Goal: Information Seeking & Learning: Learn about a topic

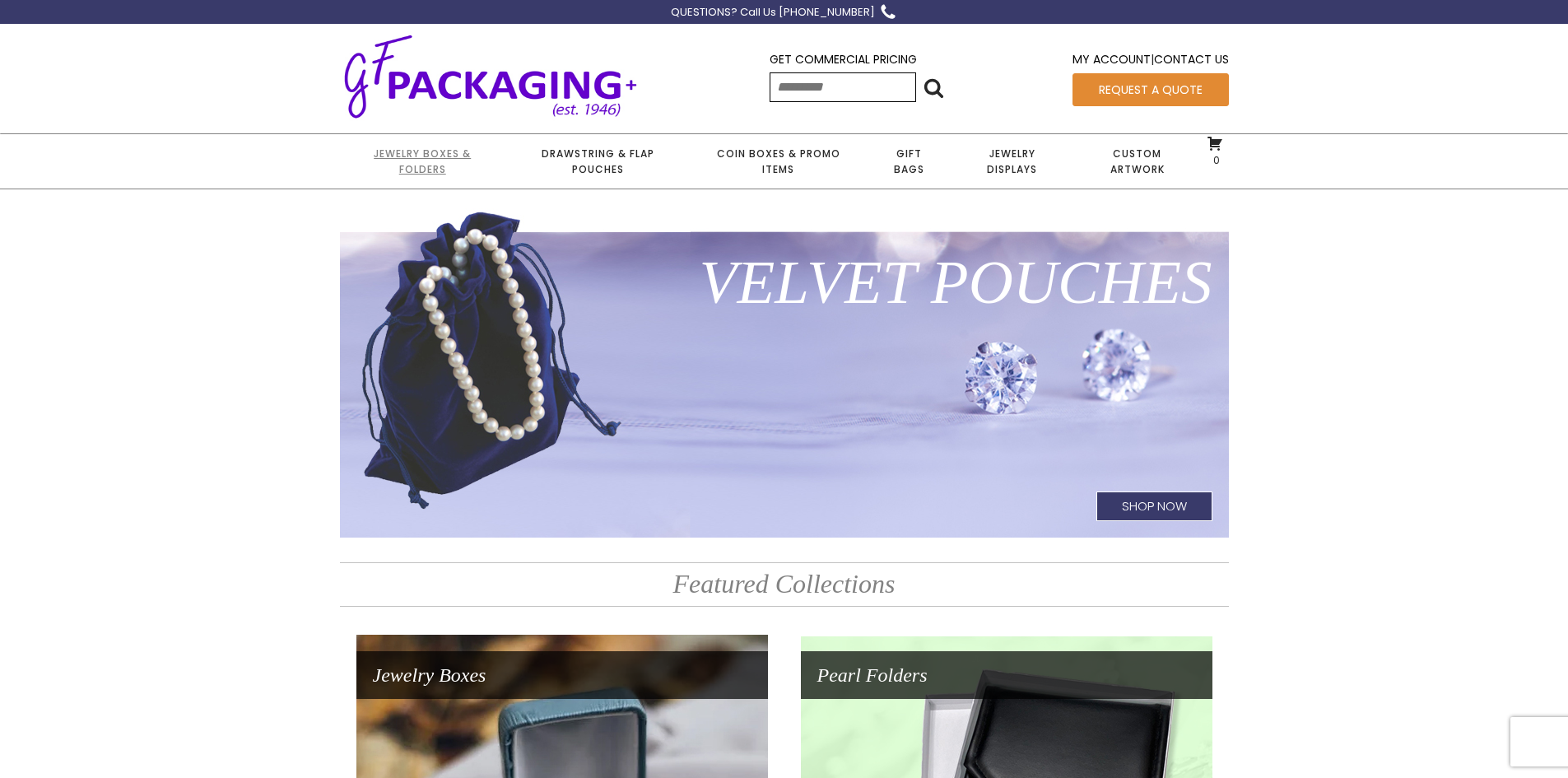
click at [426, 155] on link "Jewelry Boxes & Folders" at bounding box center [423, 162] width 165 height 54
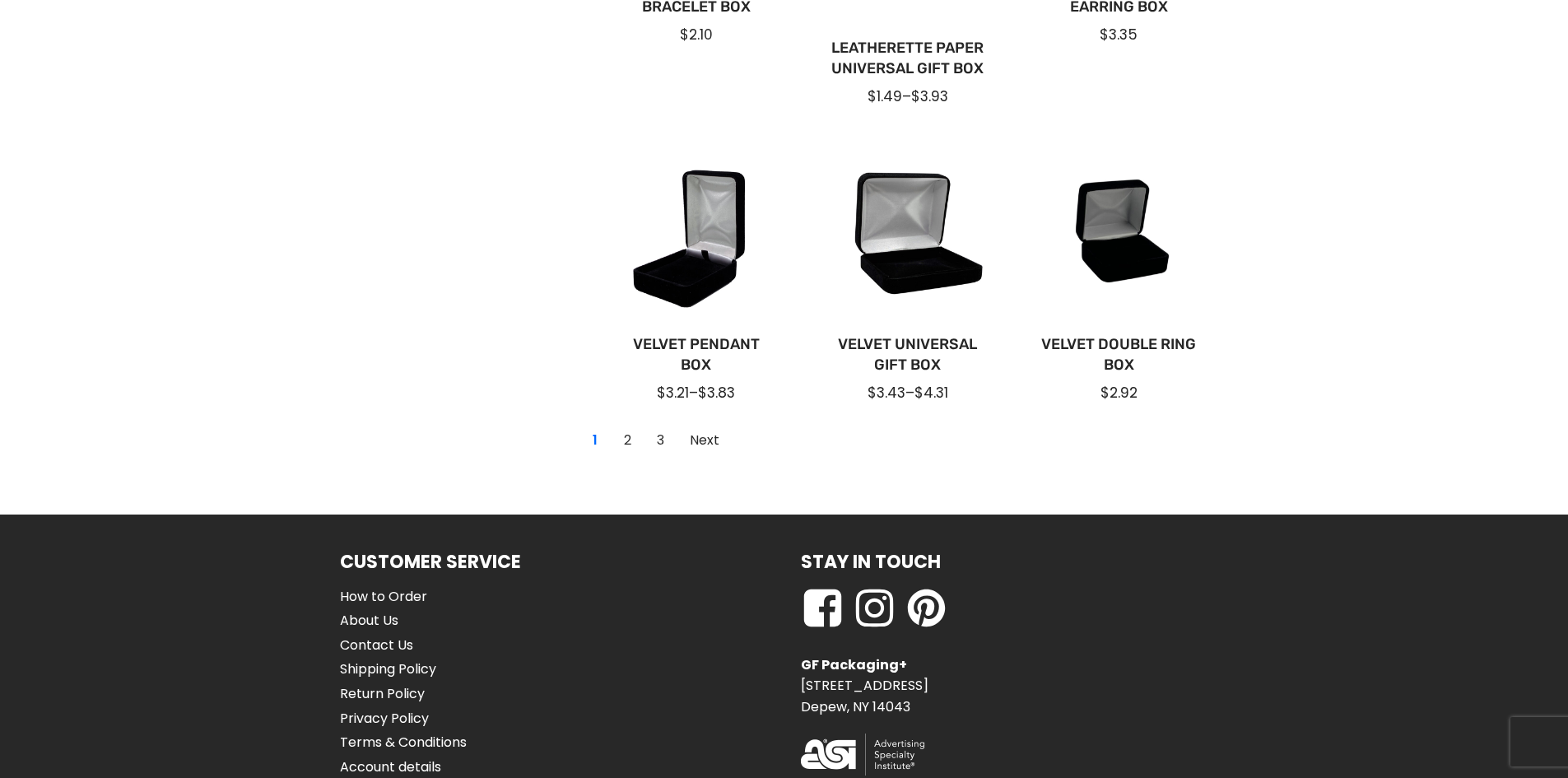
scroll to position [1236, 0]
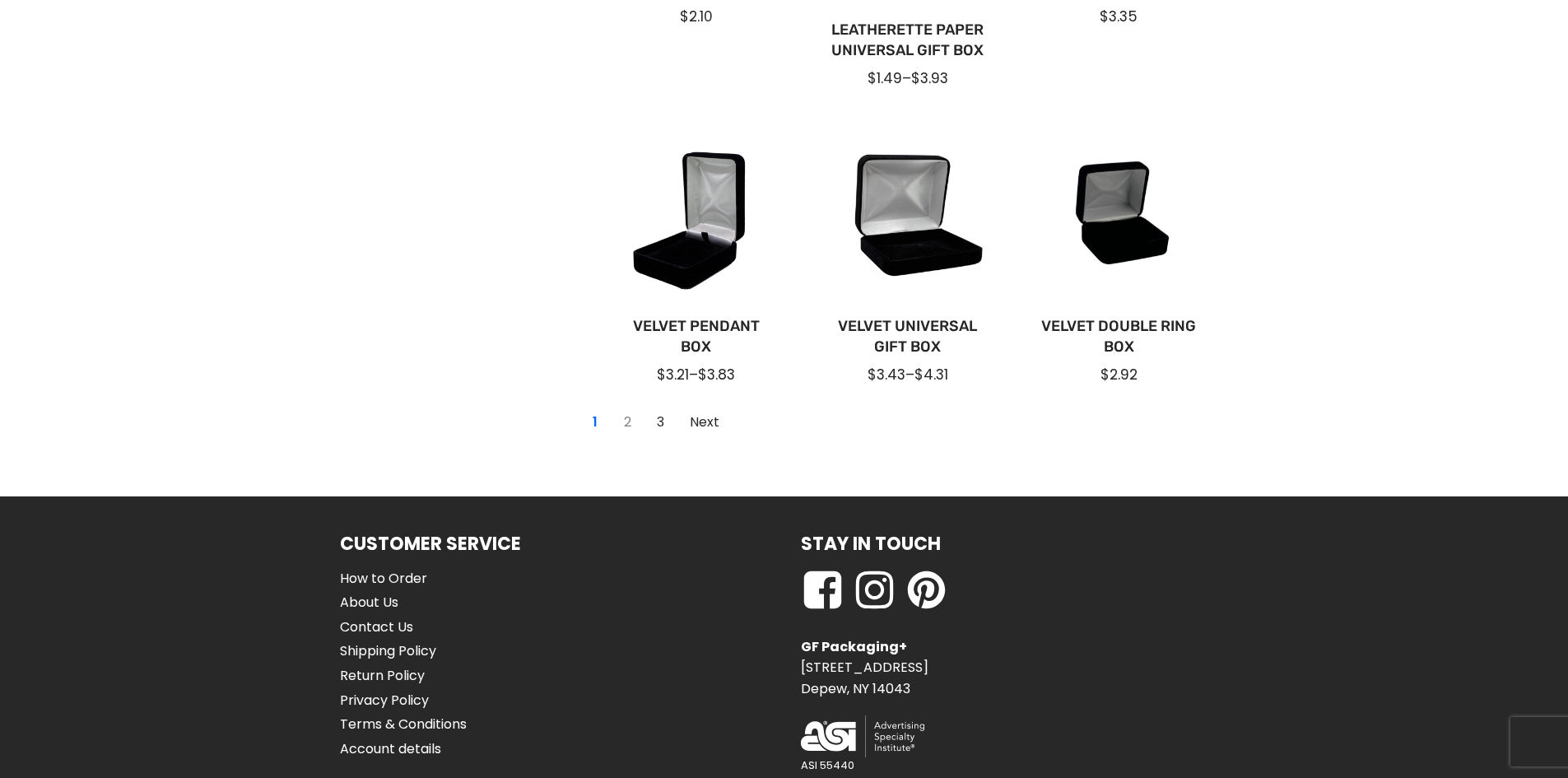
click at [626, 421] on link "2" at bounding box center [628, 422] width 26 height 26
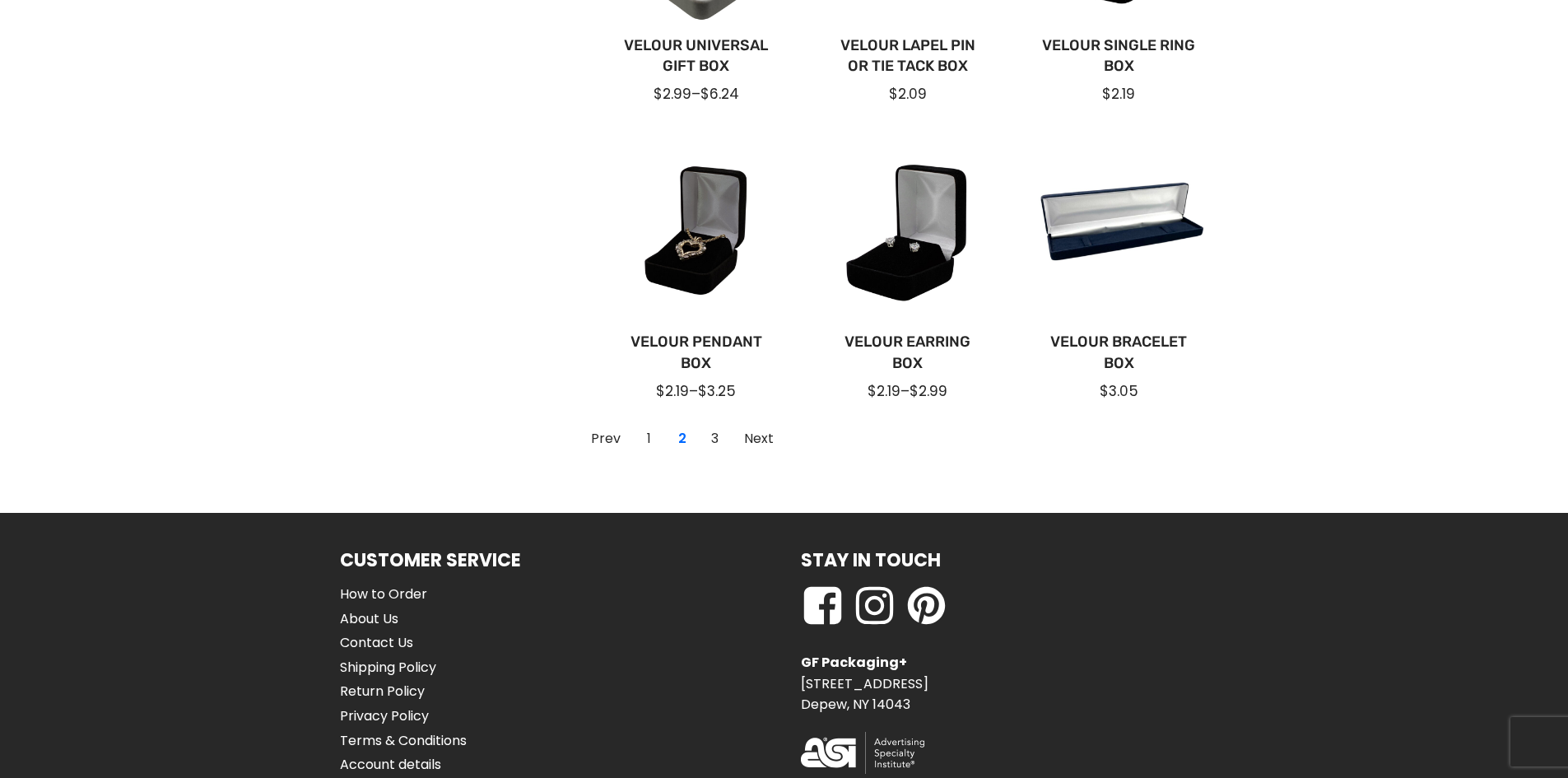
scroll to position [1215, 0]
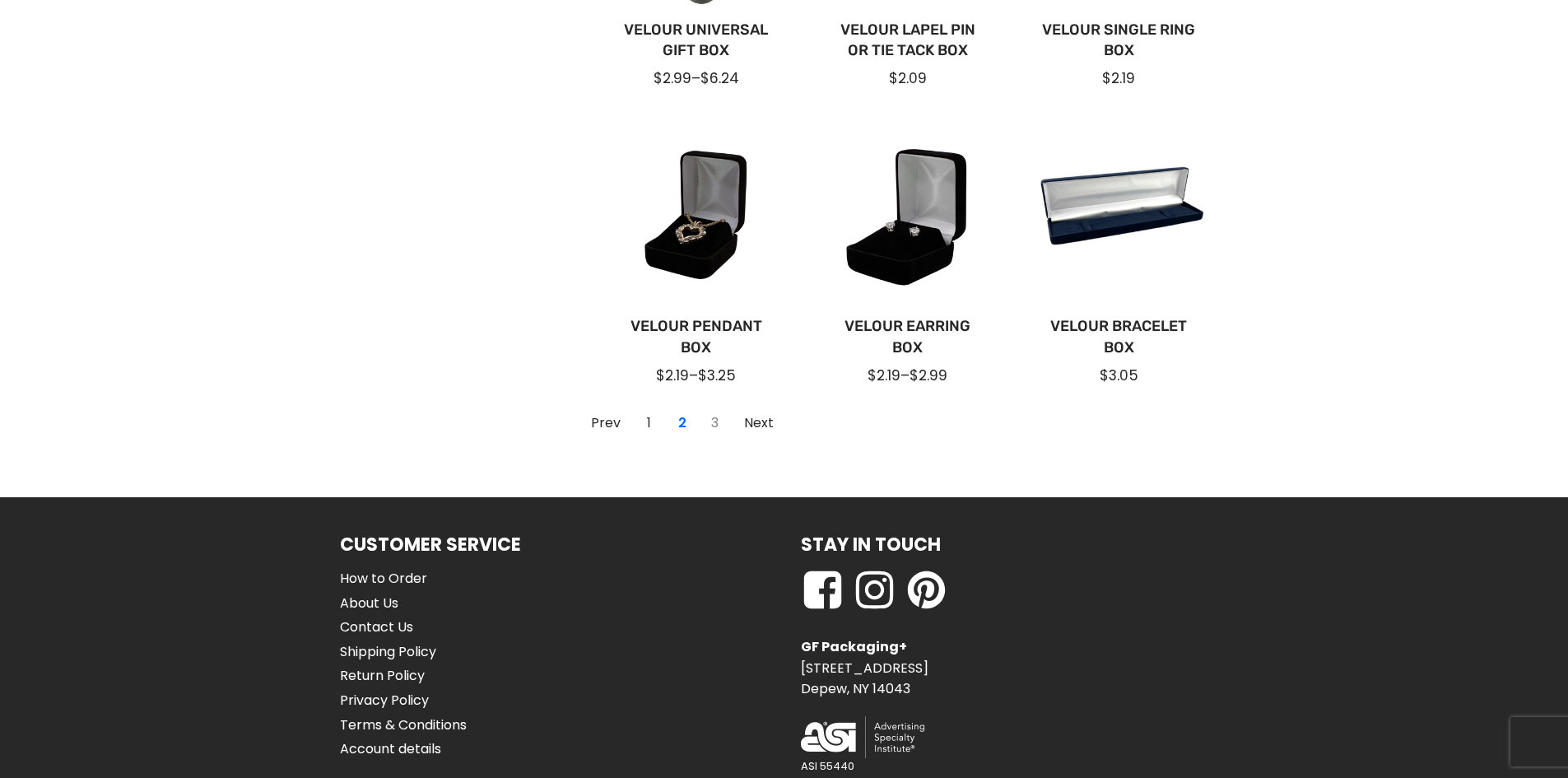
click at [713, 424] on link "3" at bounding box center [715, 423] width 26 height 26
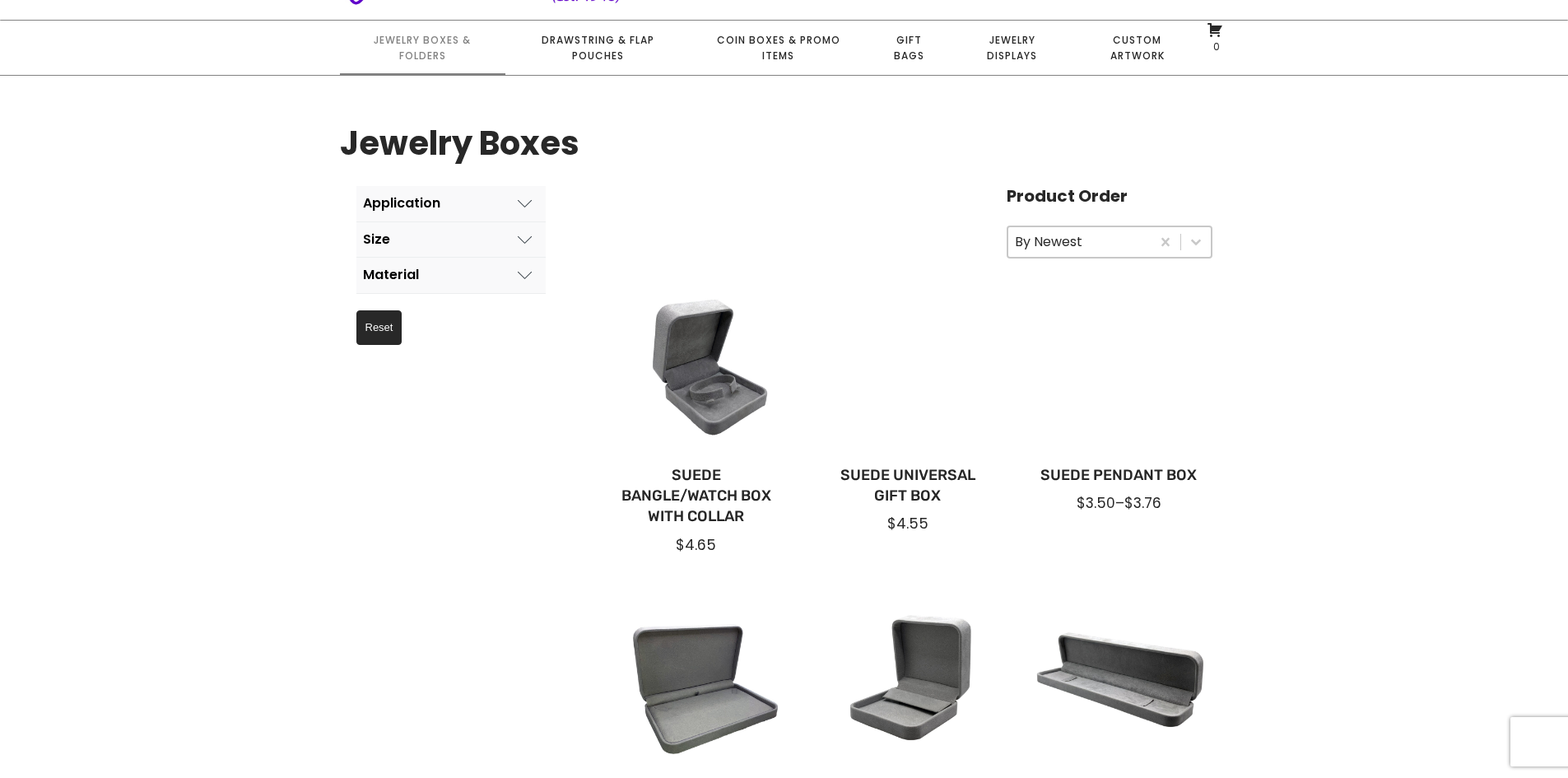
scroll to position [89, 0]
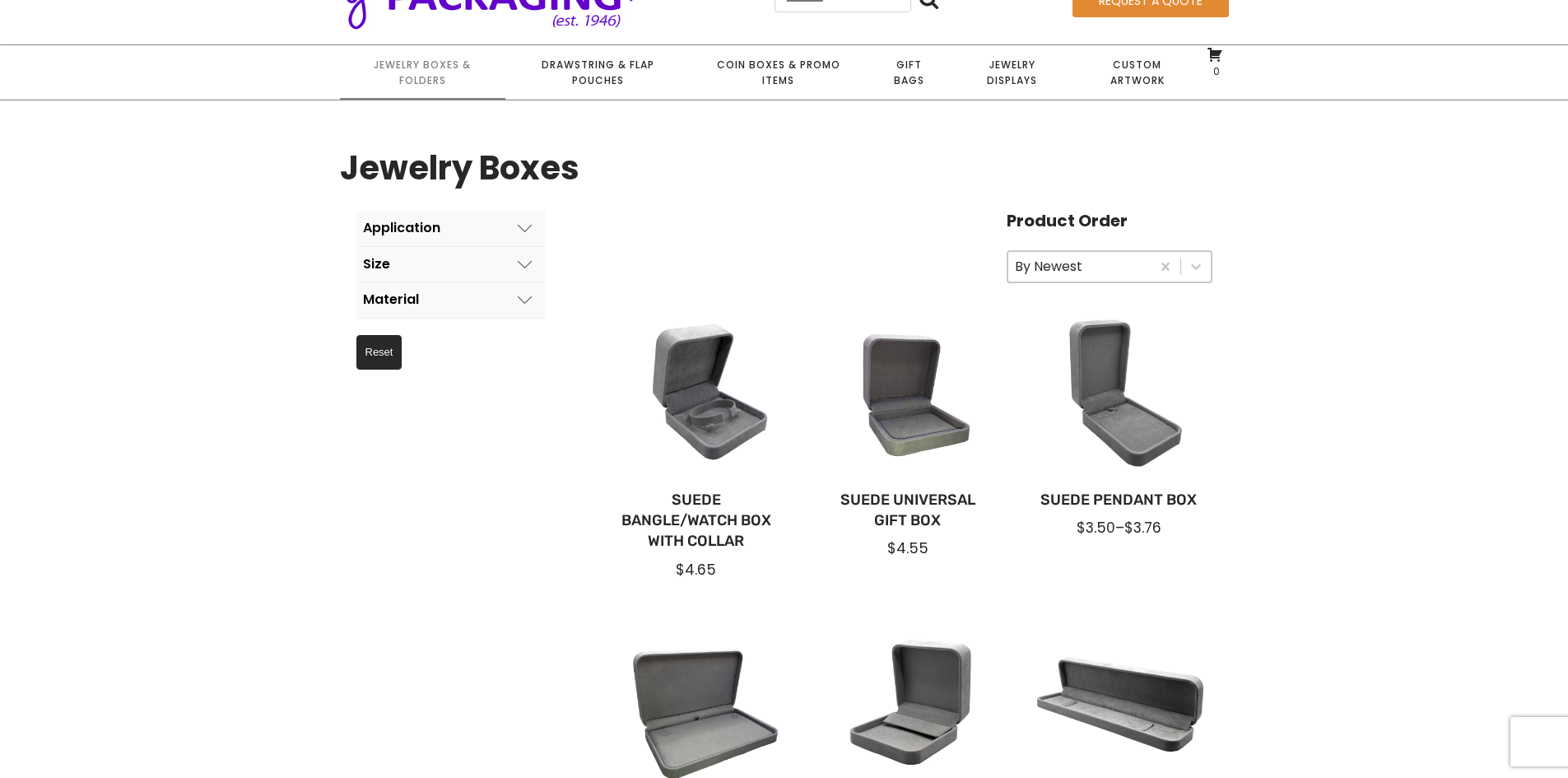
click at [522, 300] on use at bounding box center [524, 300] width 14 height 7
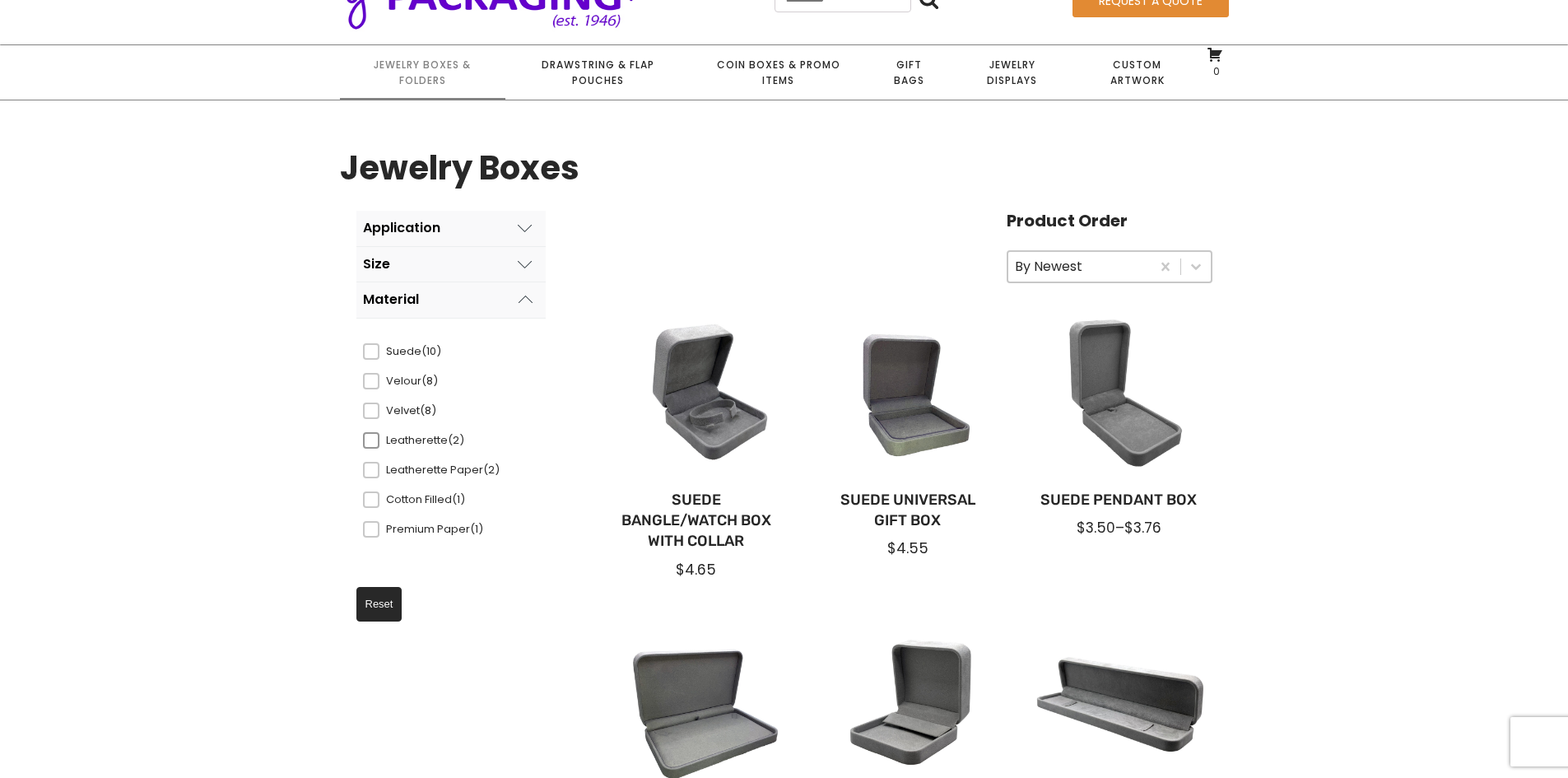
click at [426, 439] on span "Leatherette (2)" at bounding box center [439, 440] width 120 height 16
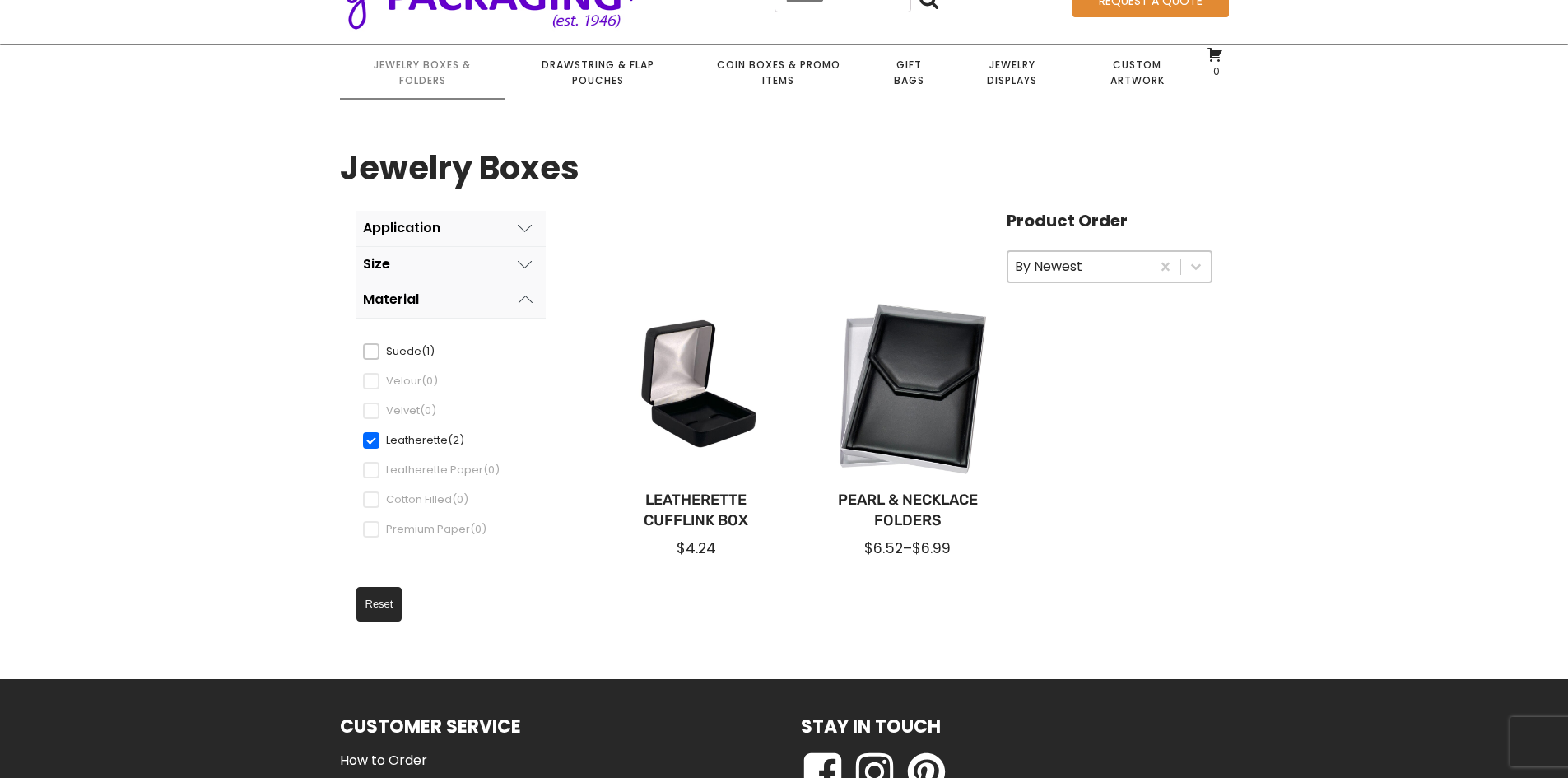
click at [411, 475] on div "Leatherette Paper (0)" at bounding box center [431, 470] width 137 height 16
click at [387, 594] on button "Reset" at bounding box center [379, 605] width 46 height 34
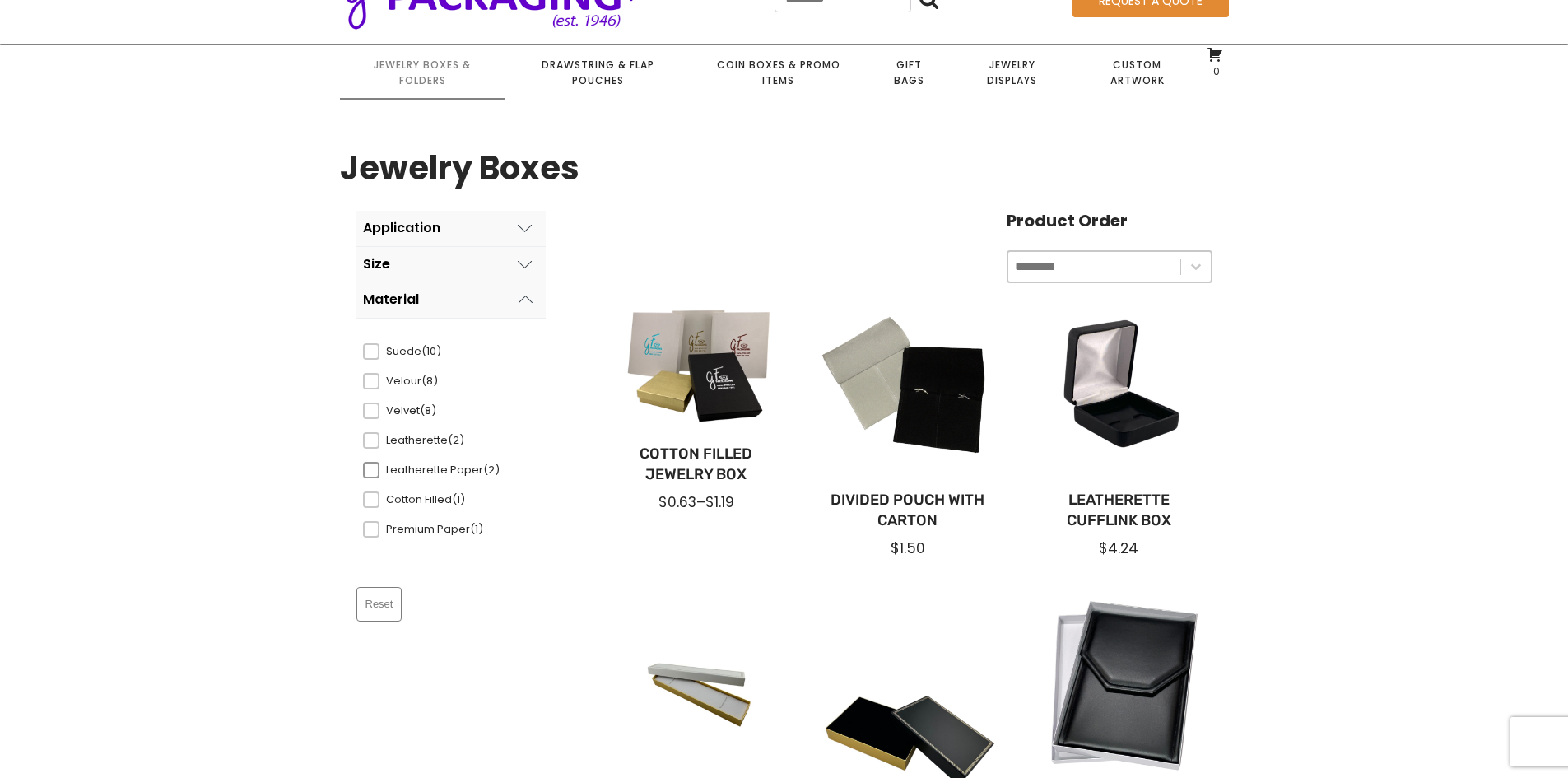
click at [425, 468] on span "Leatherette Paper (2)" at bounding box center [439, 470] width 120 height 16
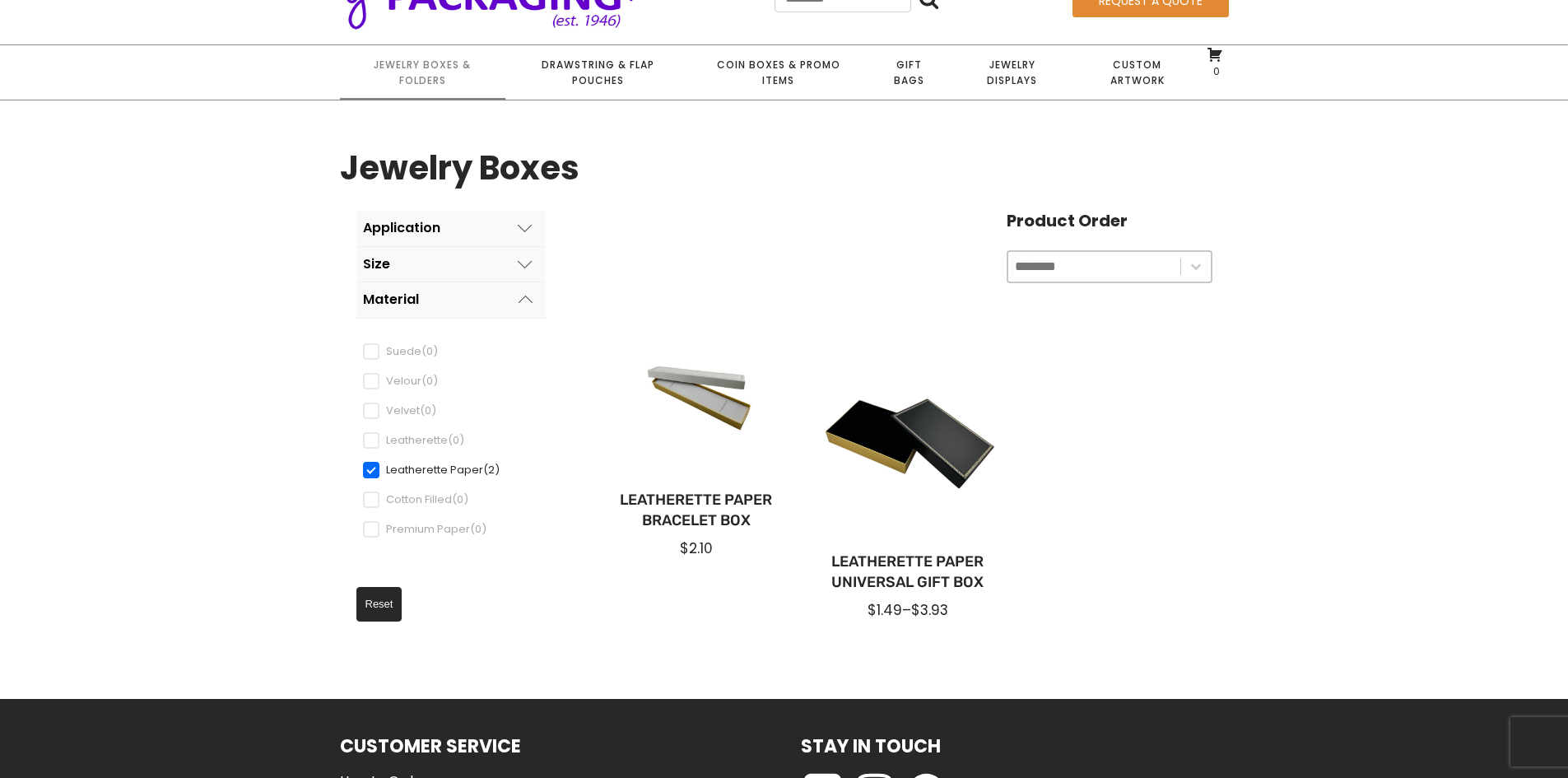
click at [383, 606] on button "Reset" at bounding box center [379, 605] width 46 height 34
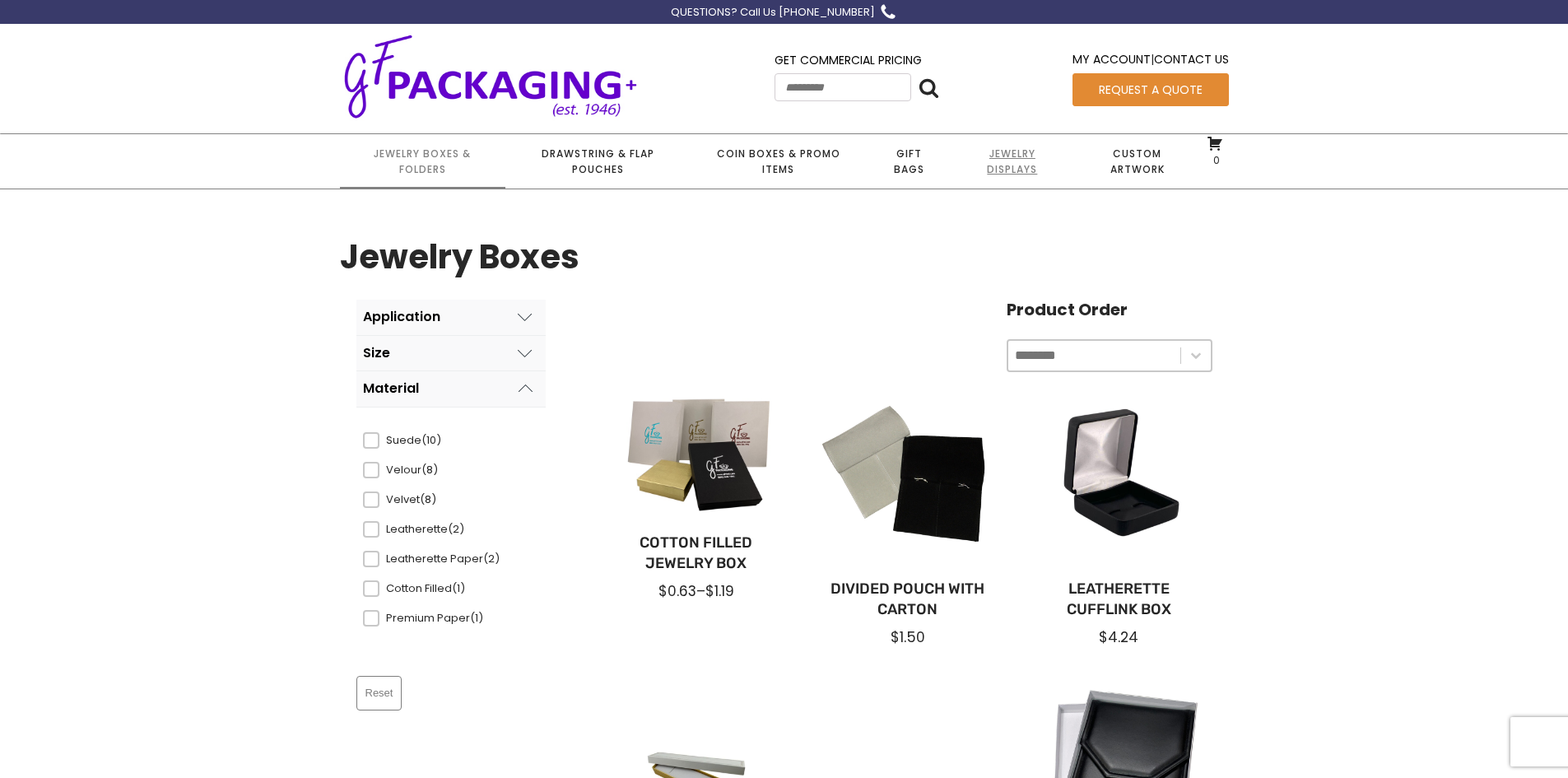
click at [1001, 162] on link "Jewelry Displays" at bounding box center [1013, 162] width 122 height 54
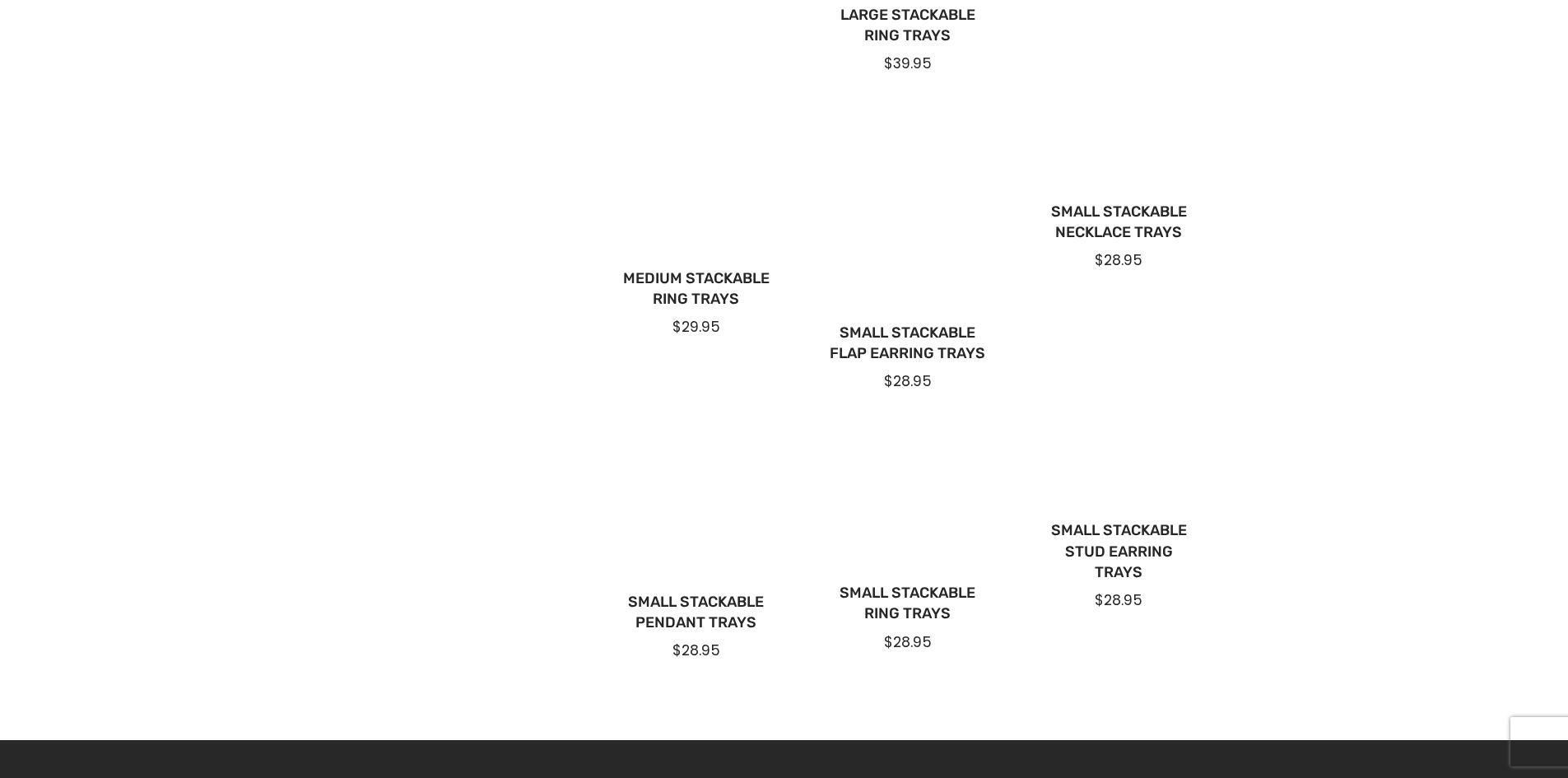
scroll to position [778, 0]
